Goal: Information Seeking & Learning: Learn about a topic

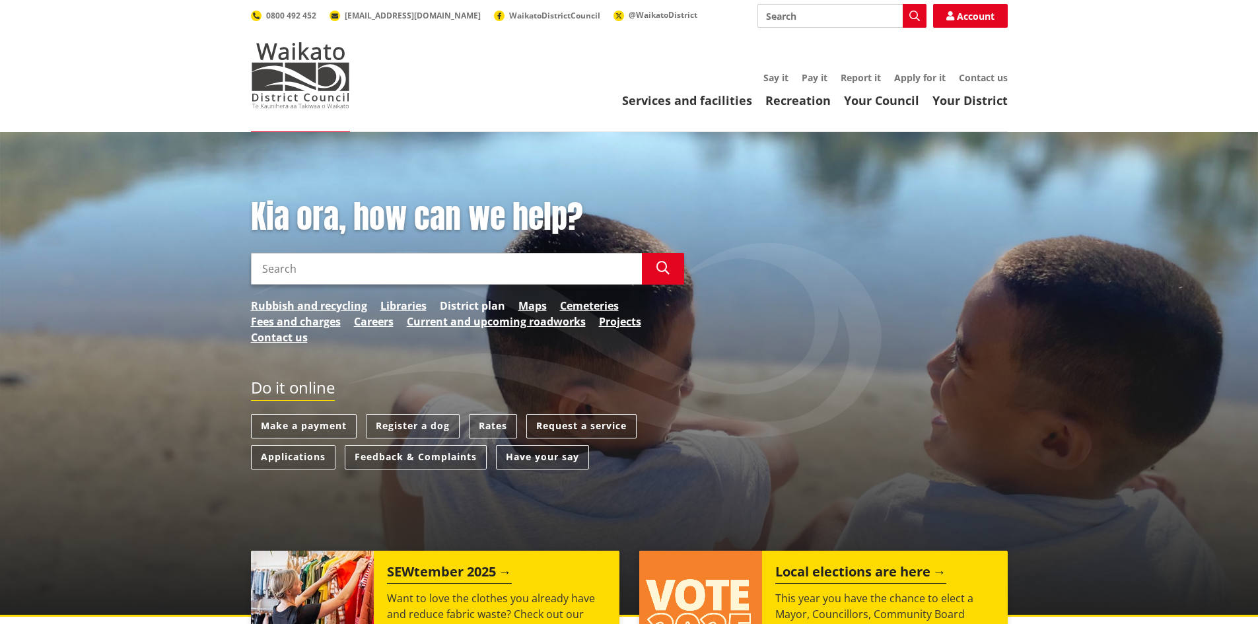
click at [497, 305] on link "District plan" at bounding box center [472, 306] width 65 height 16
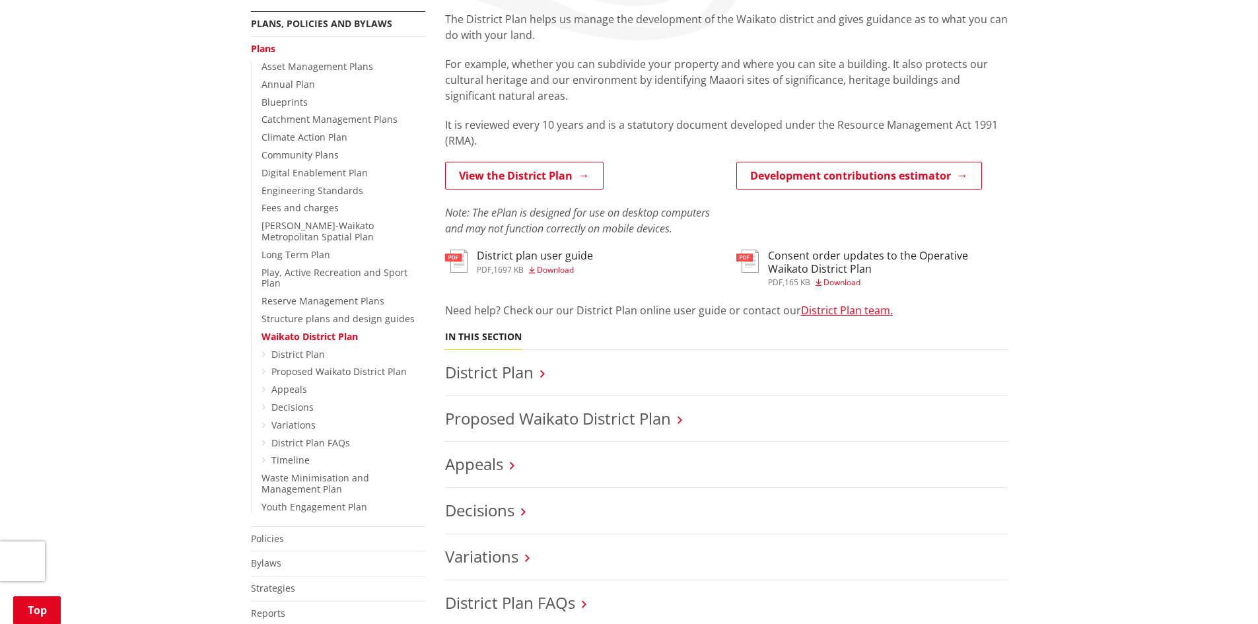
scroll to position [264, 0]
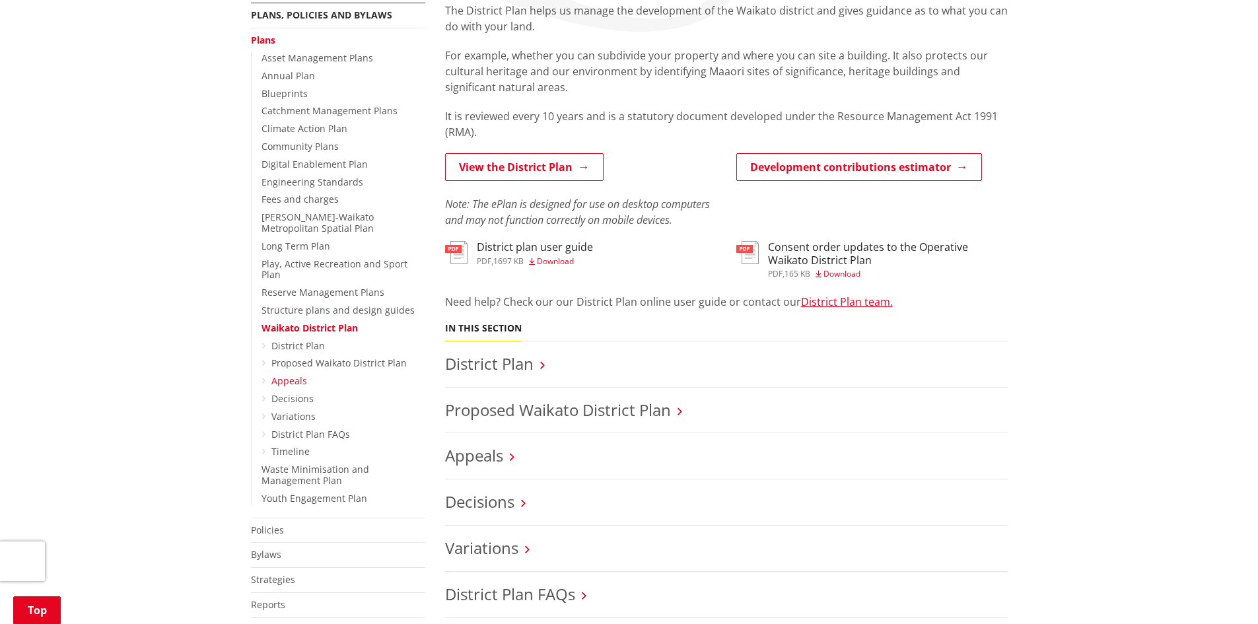
click at [294, 375] on link "Appeals" at bounding box center [290, 381] width 36 height 13
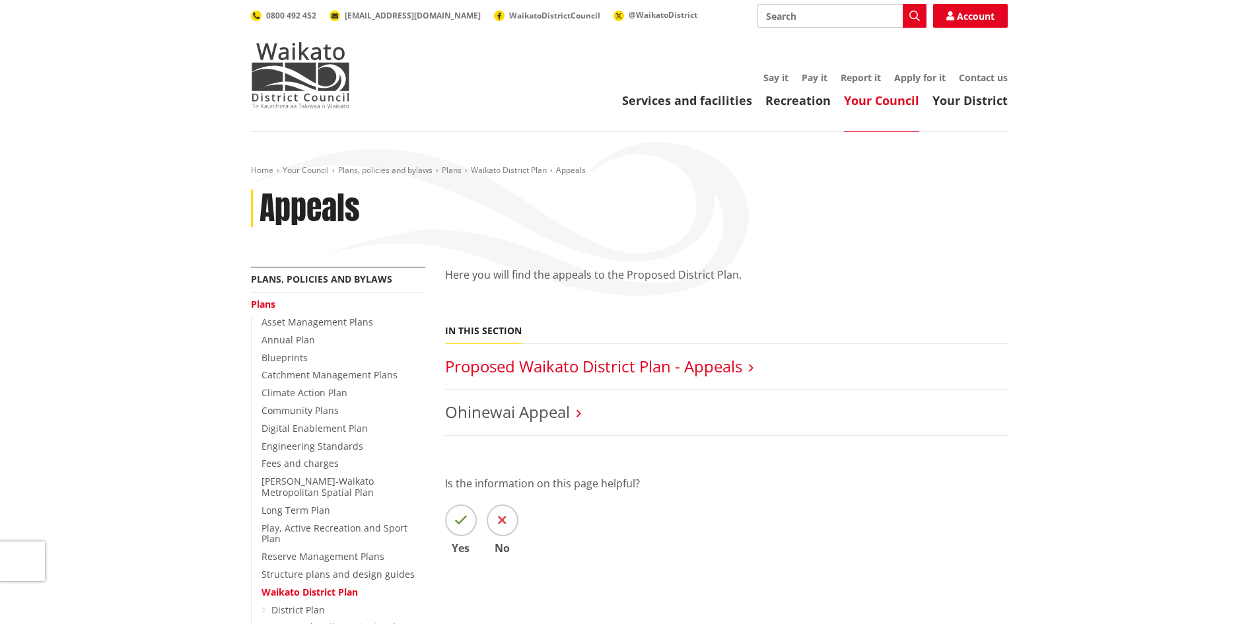
click at [530, 366] on link "Proposed Waikato District Plan - Appeals" at bounding box center [593, 366] width 297 height 22
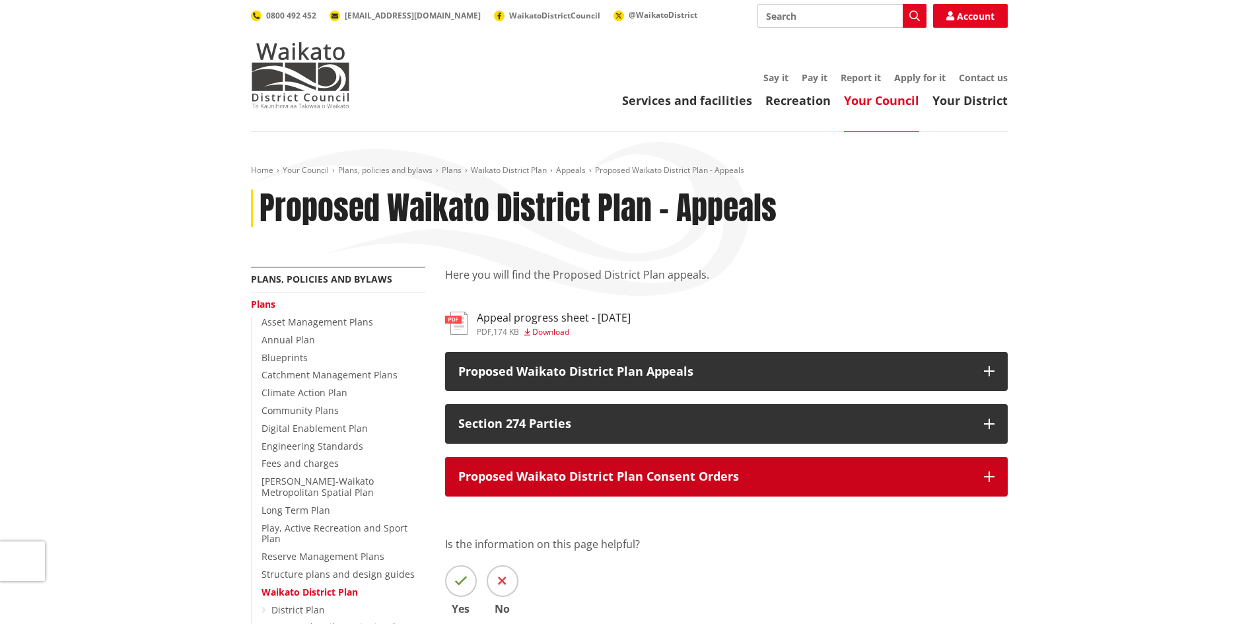
click at [980, 475] on button "Proposed Waikato District Plan Consent Orders" at bounding box center [726, 477] width 563 height 40
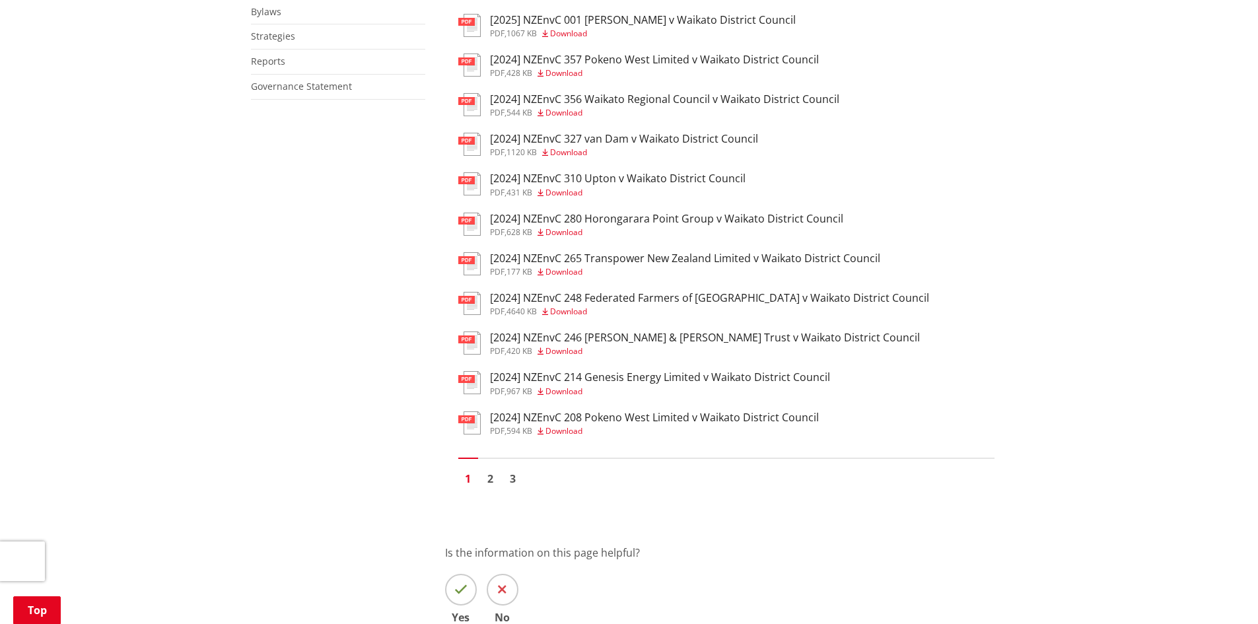
scroll to position [859, 0]
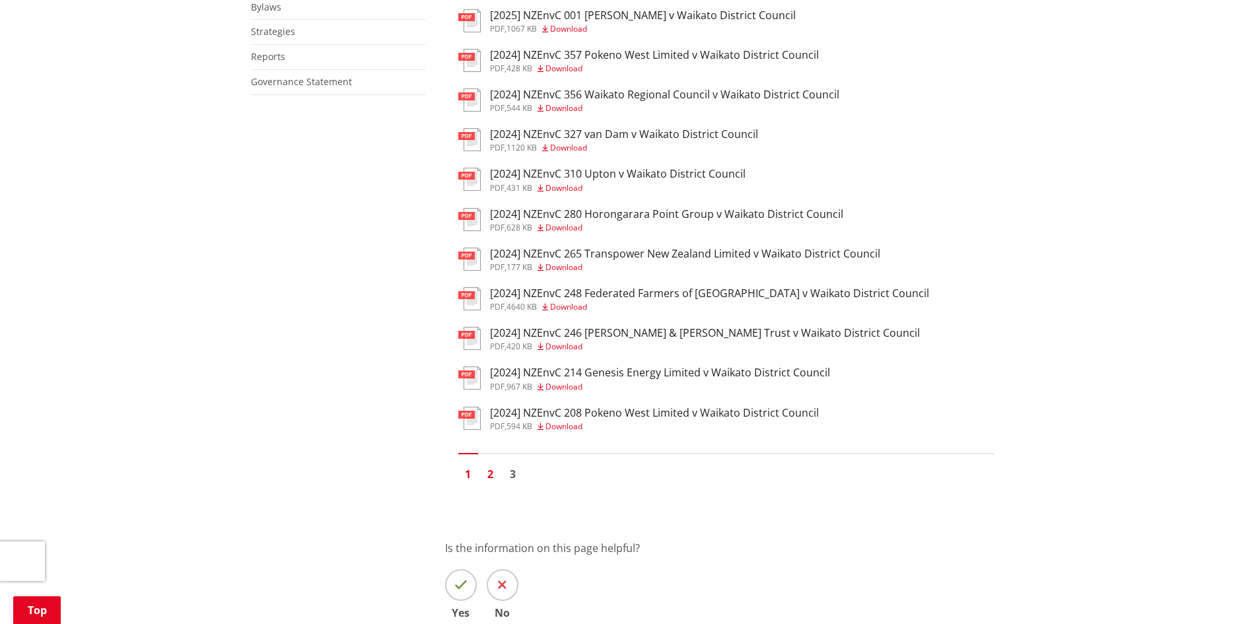
click at [491, 472] on link "2" at bounding box center [491, 474] width 20 height 20
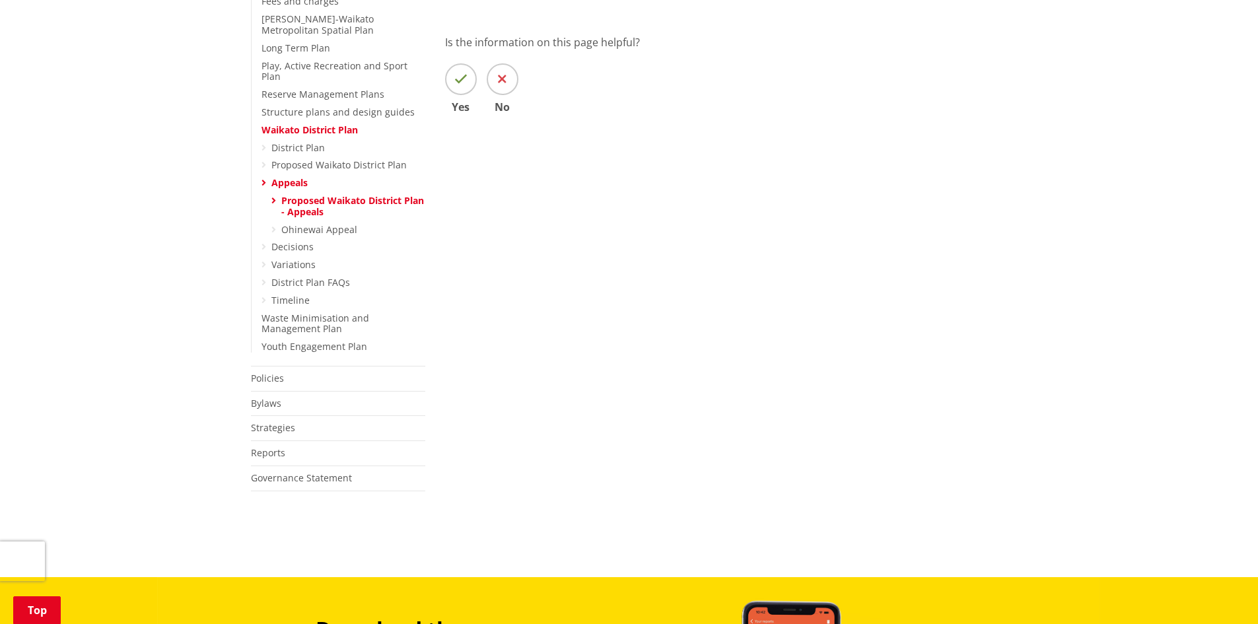
scroll to position [66, 0]
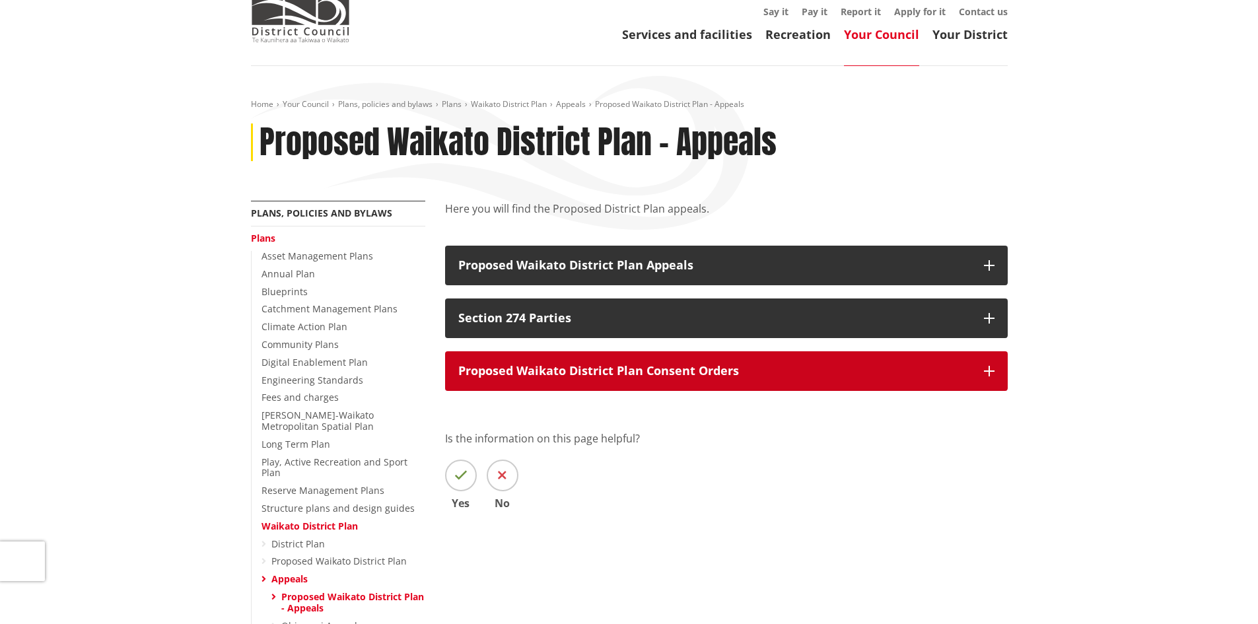
click at [986, 369] on icon "button" at bounding box center [989, 371] width 11 height 11
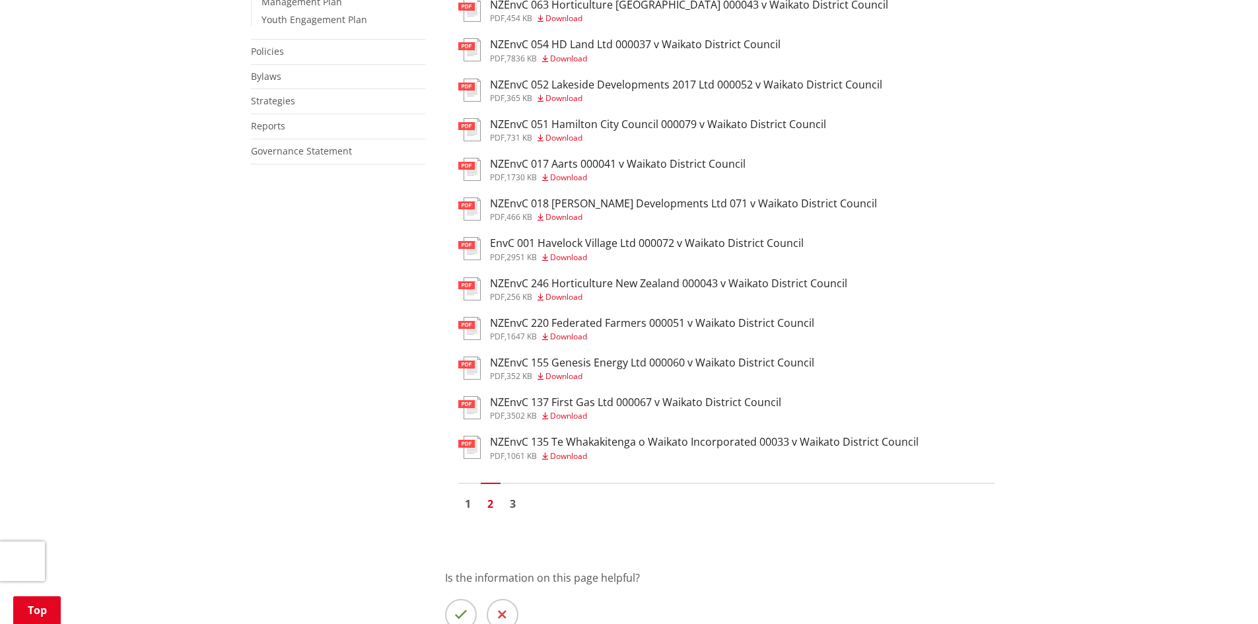
scroll to position [793, 0]
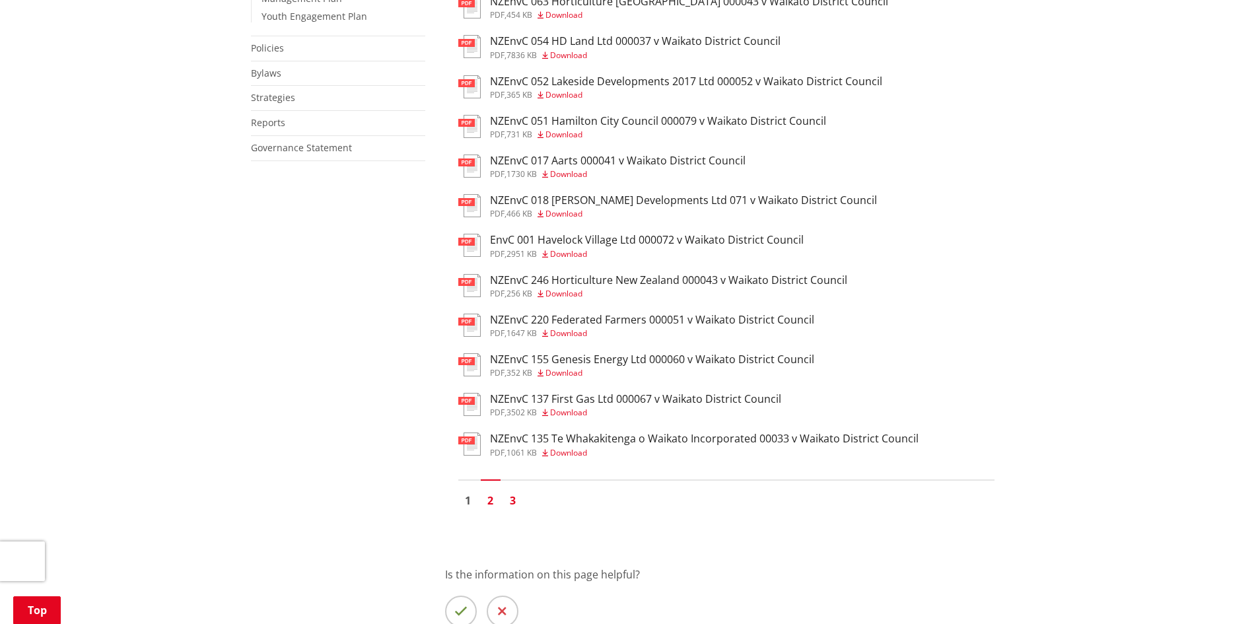
click at [513, 502] on link "3" at bounding box center [513, 501] width 20 height 20
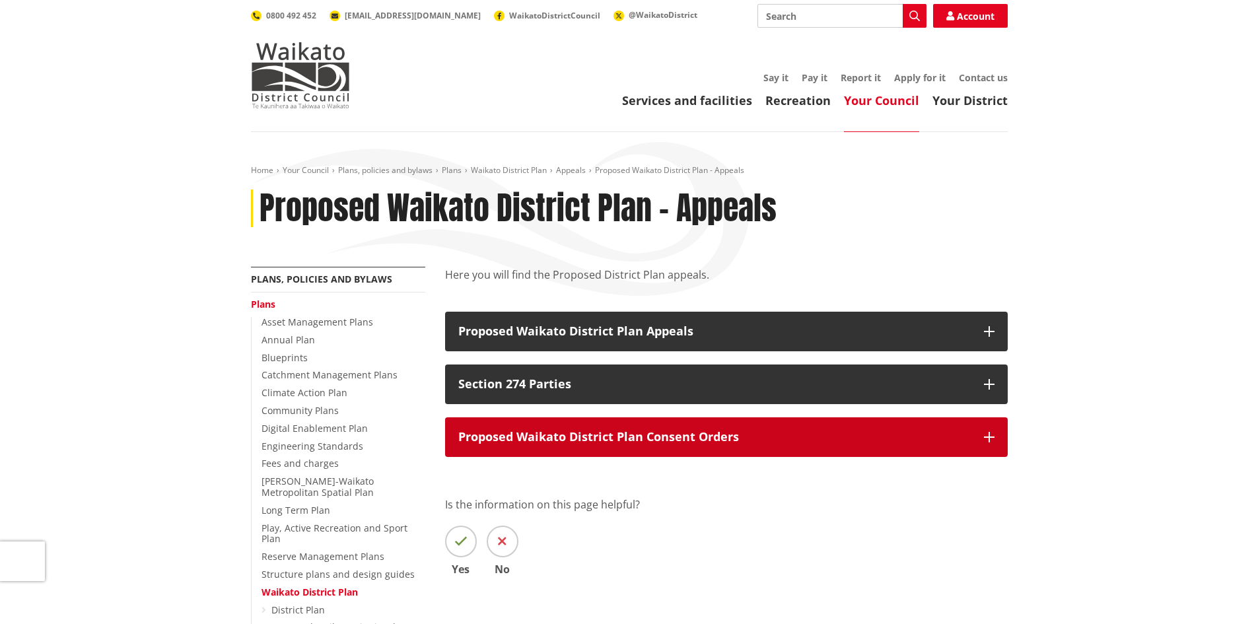
click at [994, 435] on icon "button" at bounding box center [989, 437] width 11 height 11
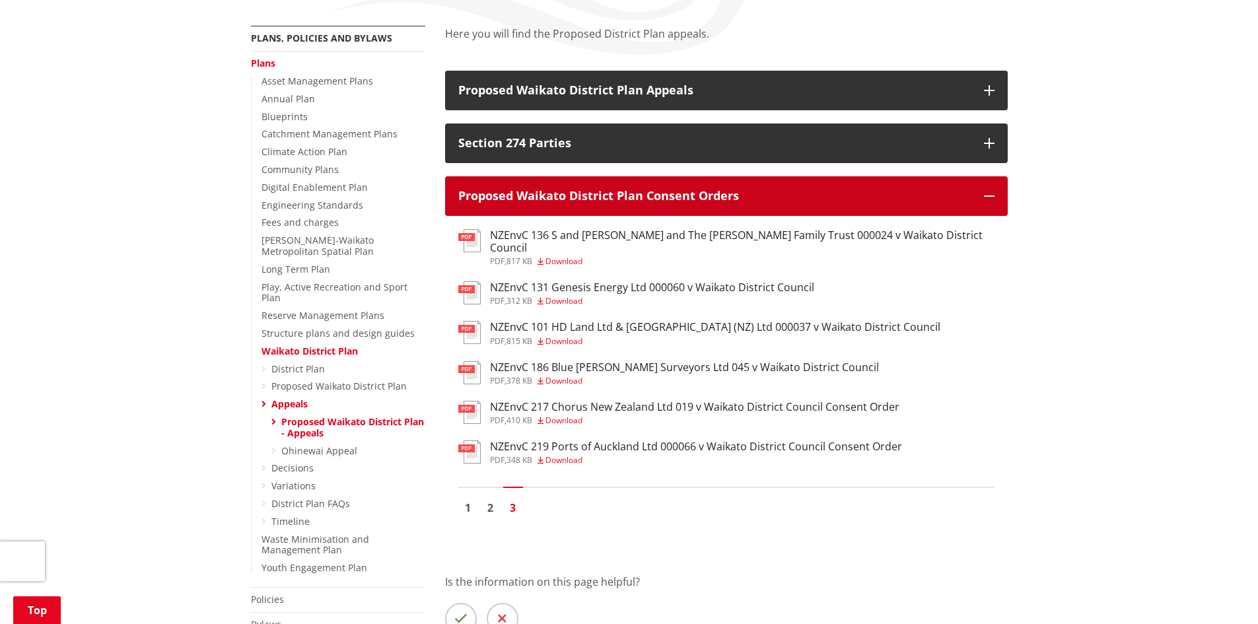
scroll to position [264, 0]
